Goal: Information Seeking & Learning: Learn about a topic

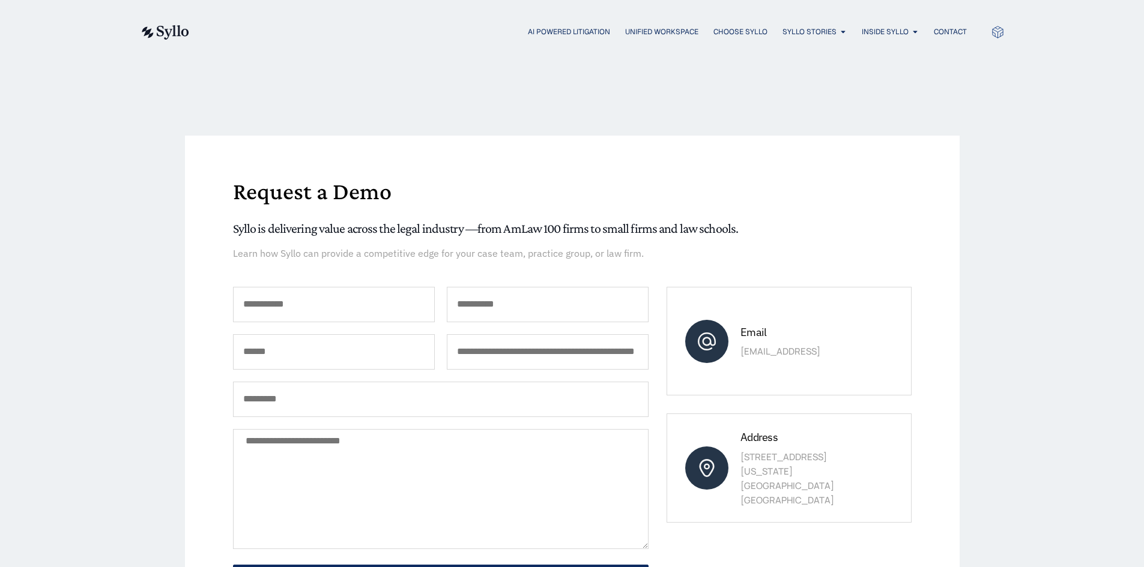
click at [563, 34] on span "AI Powered Litigation" at bounding box center [569, 31] width 82 height 11
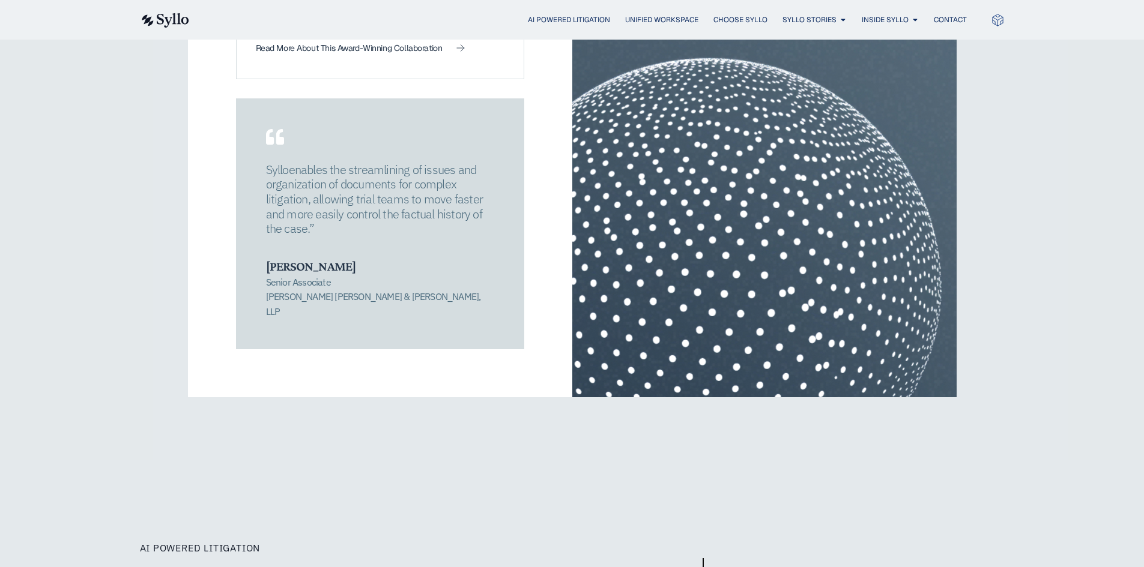
scroll to position [2041, 0]
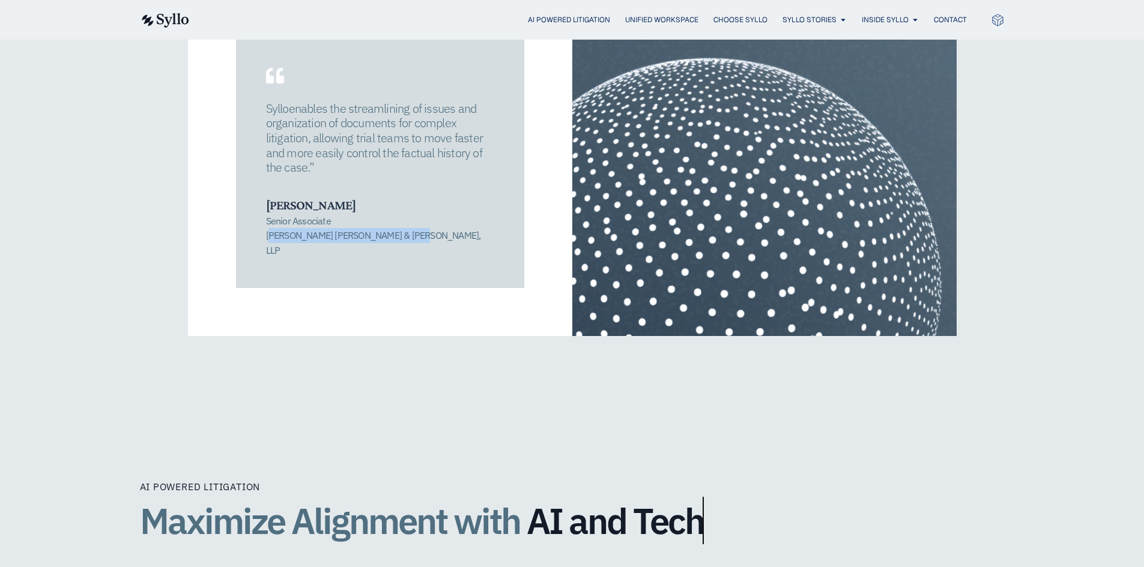
drag, startPoint x: 267, startPoint y: 223, endPoint x: 402, endPoint y: 226, distance: 134.5
click at [402, 226] on p "Senior Associate [PERSON_NAME] [PERSON_NAME] & [PERSON_NAME], LLP" at bounding box center [380, 236] width 228 height 44
copy p "Quinn Emanuel Urquhart & Sullivan"
